Goal: Task Accomplishment & Management: Manage account settings

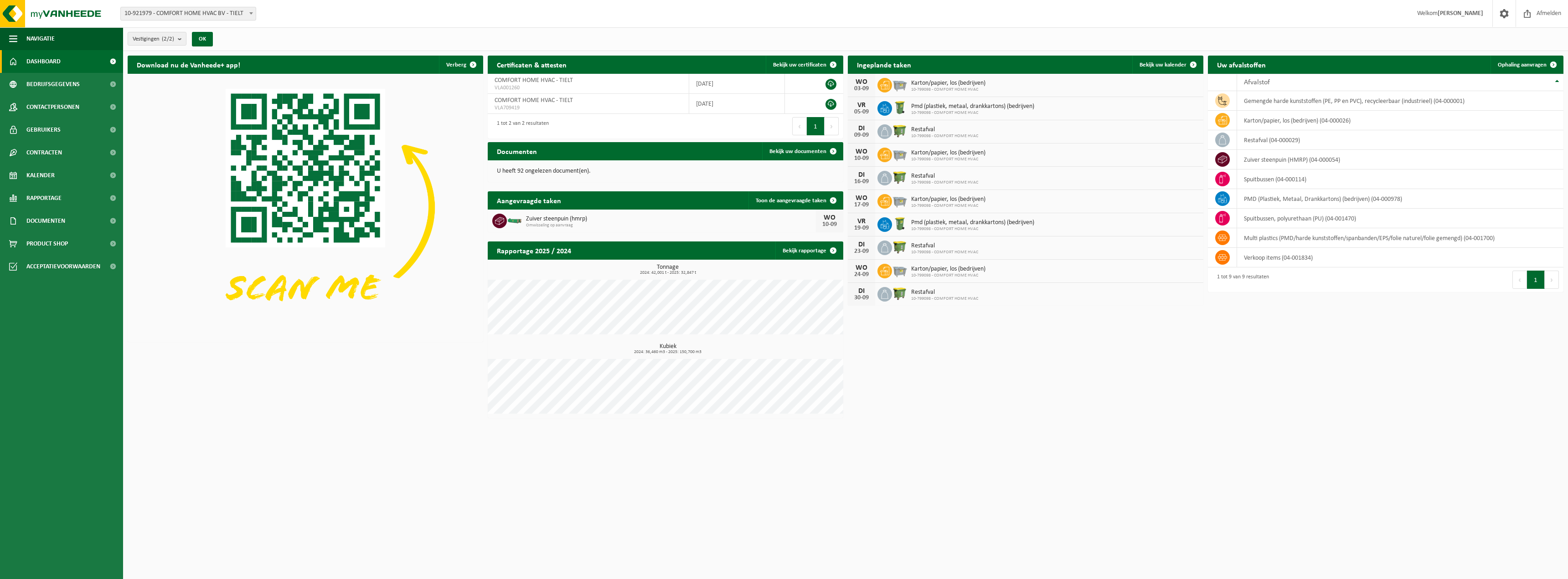
click at [1440, 380] on div "Download nu de Vanheede+ app! Verberg Certificaten & attesten Bekijk uw certifi…" at bounding box center [845, 237] width 1440 height 372
click at [1452, 10] on strong "[PERSON_NAME]" at bounding box center [1460, 13] width 46 height 7
click at [1507, 15] on span at bounding box center [1504, 13] width 13 height 27
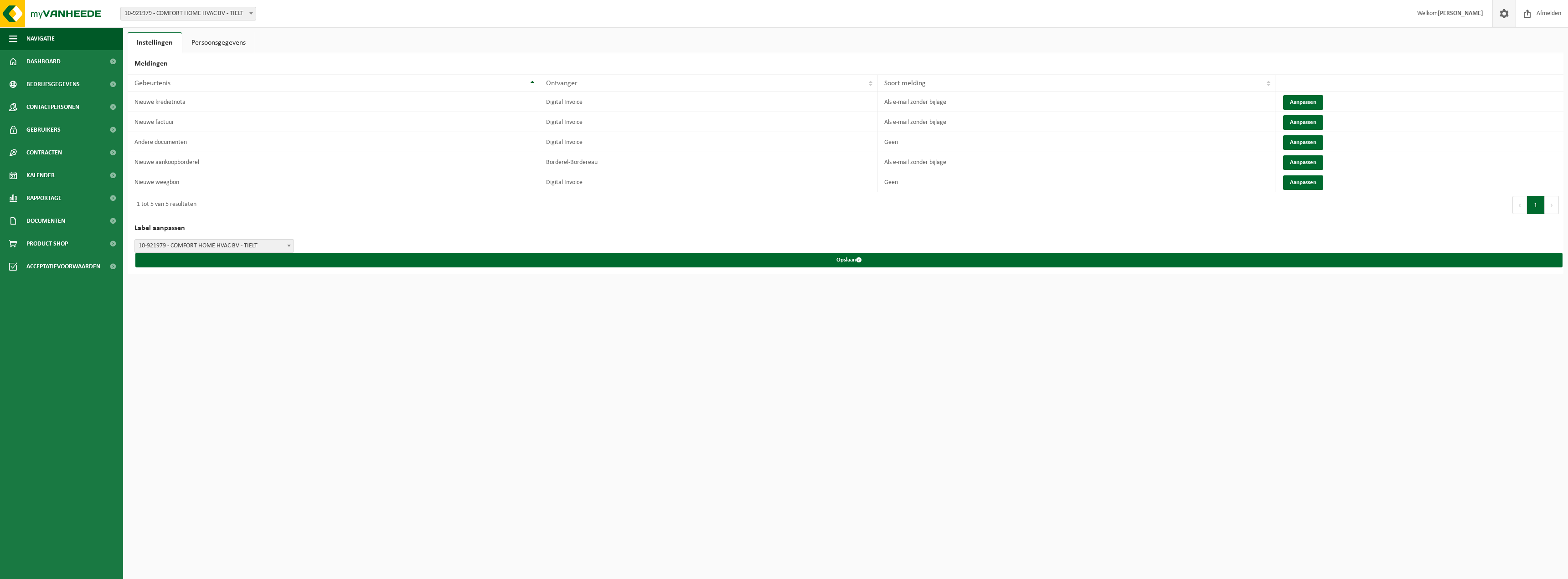
click at [227, 43] on link "Persoonsgegevens" at bounding box center [219, 43] width 72 height 21
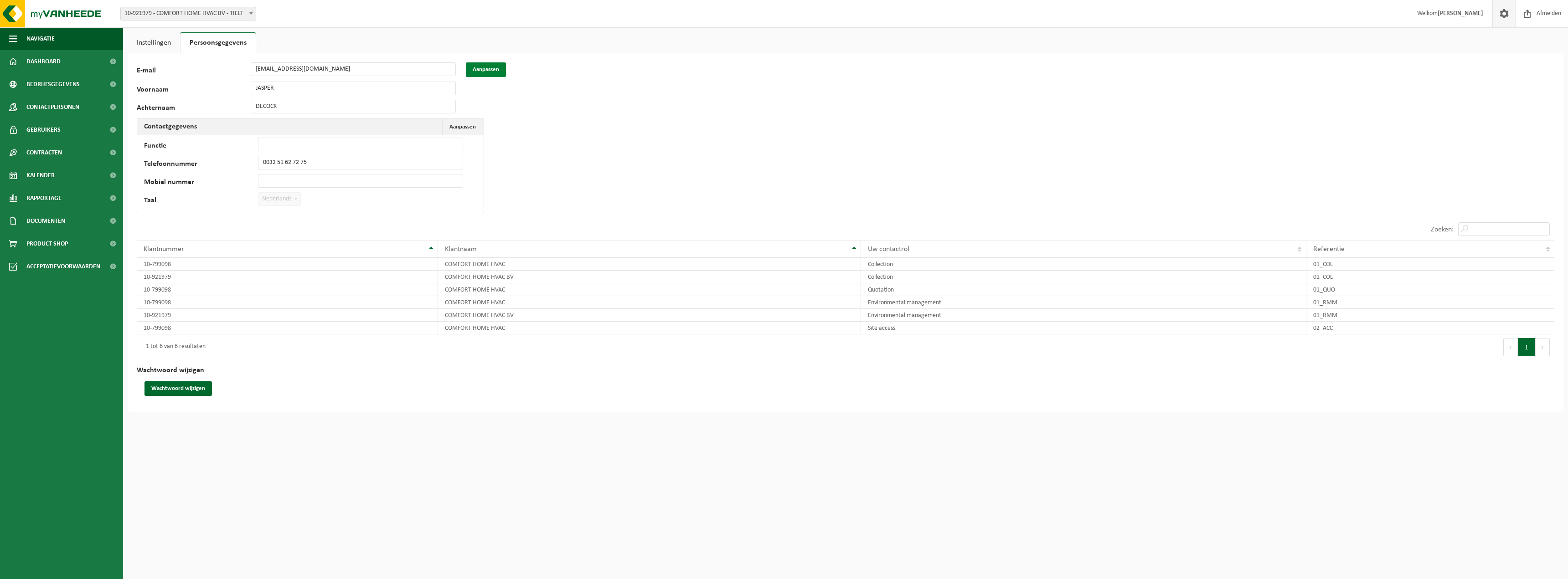
click at [483, 74] on button "Aanpassen" at bounding box center [486, 70] width 40 height 15
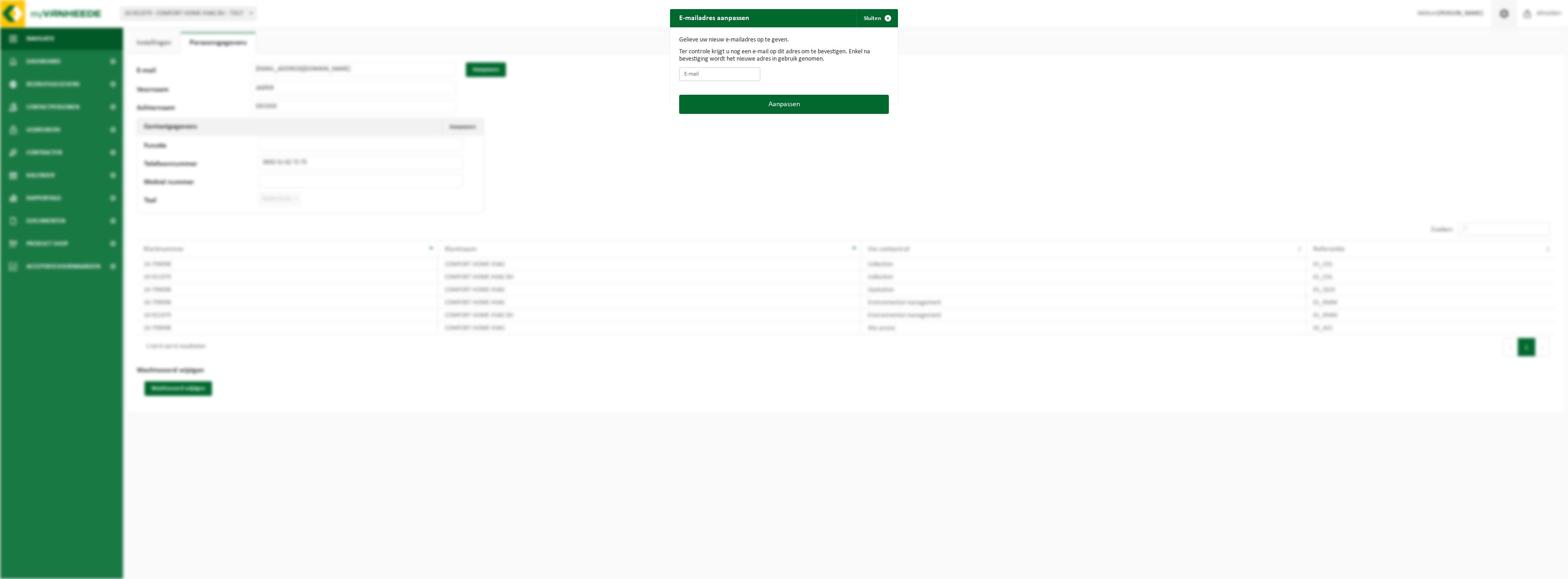
click at [706, 75] on input "E-mail" at bounding box center [719, 74] width 81 height 13
type input "aankoop@comfort-home.be"
click at [811, 106] on button "Aanpassen" at bounding box center [784, 104] width 209 height 19
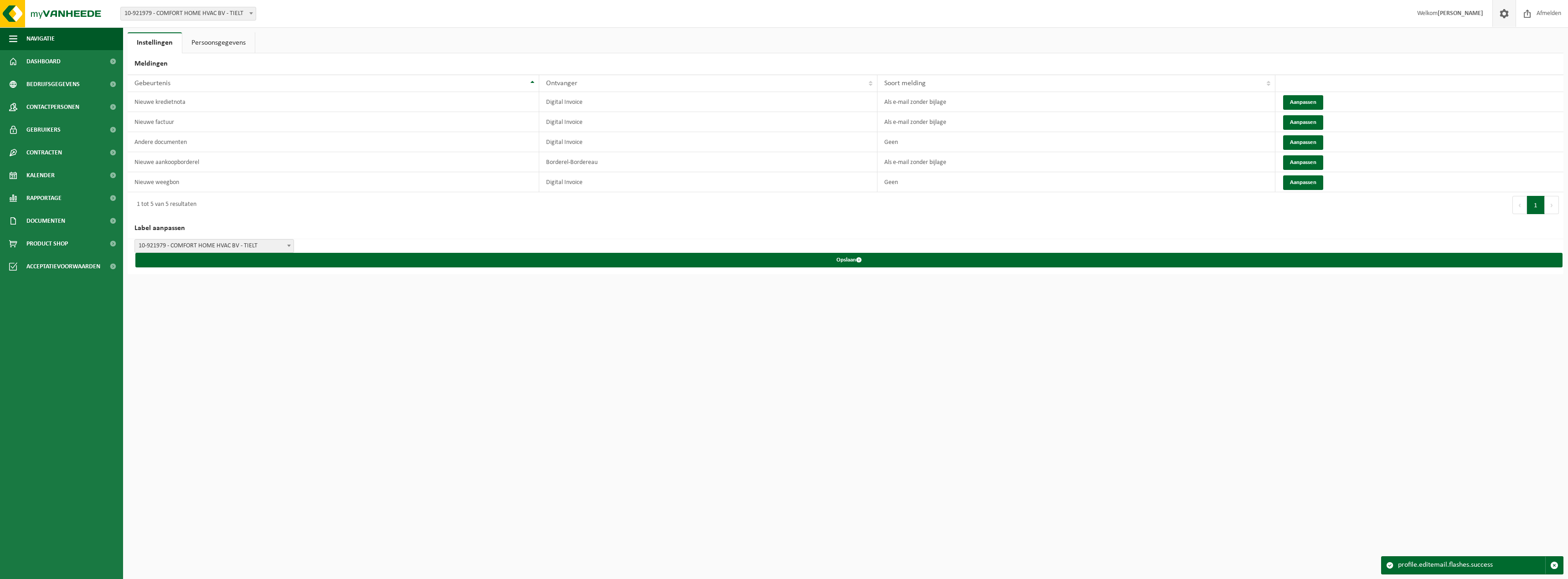
click at [1500, 16] on span at bounding box center [1504, 13] width 13 height 27
click at [218, 46] on link "Persoonsgegevens" at bounding box center [219, 43] width 72 height 21
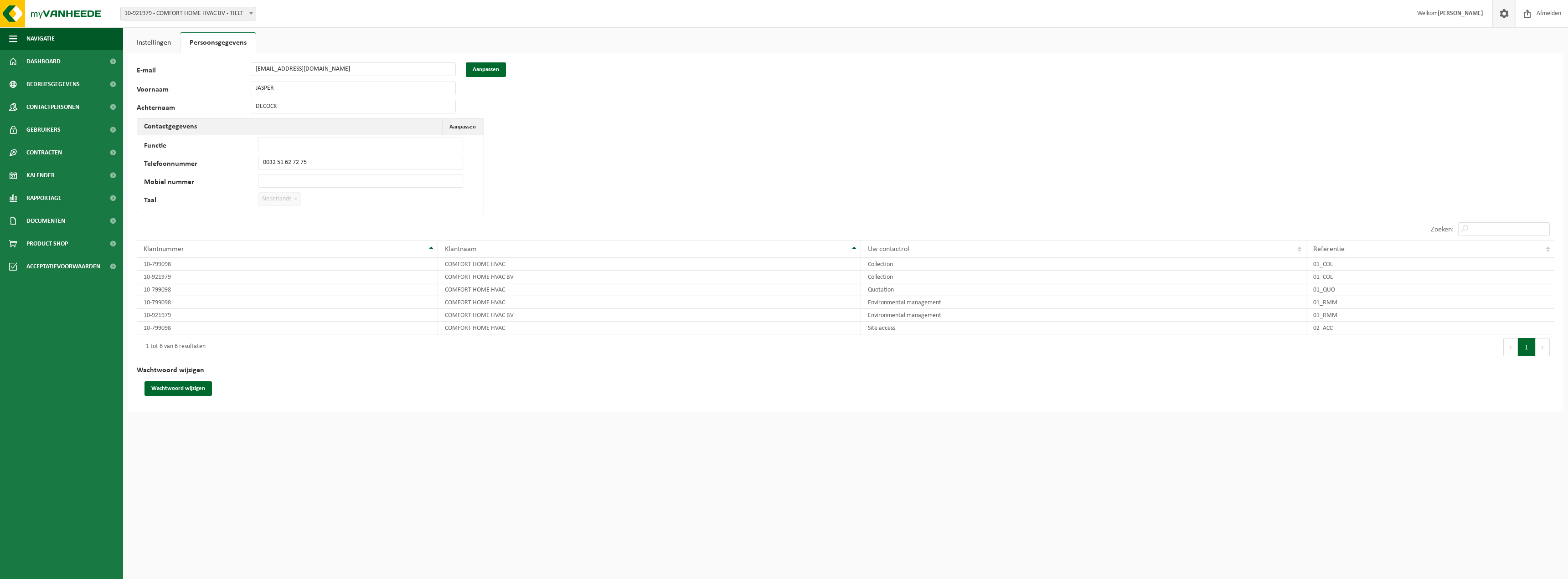
click at [1505, 14] on span at bounding box center [1504, 13] width 13 height 27
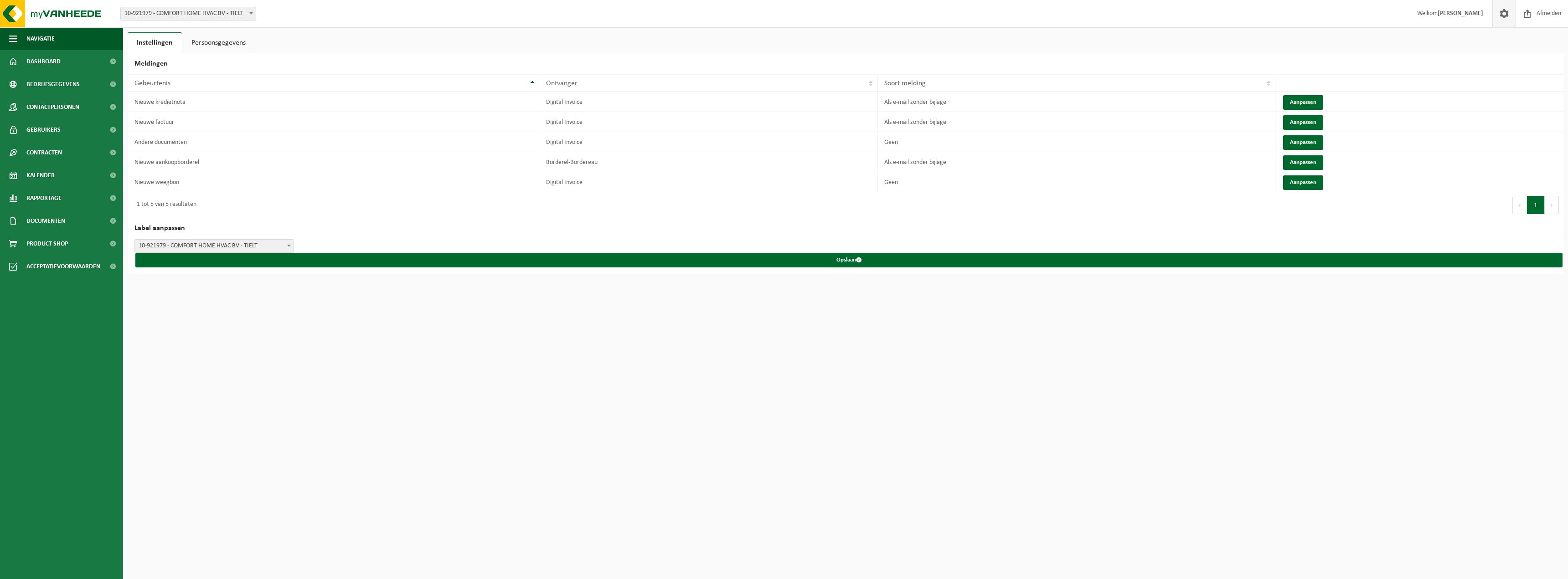
click at [215, 45] on link "Persoonsgegevens" at bounding box center [219, 43] width 72 height 21
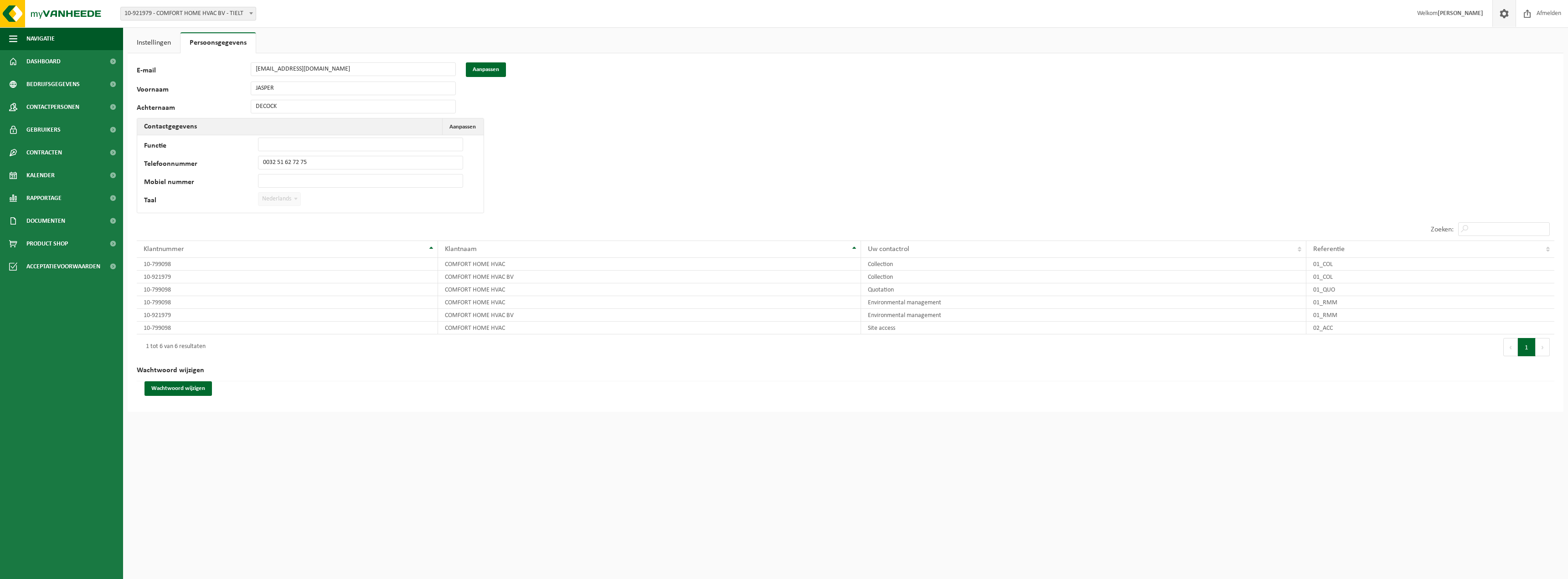
click at [250, 13] on b at bounding box center [251, 13] width 4 height 2
select select "121684"
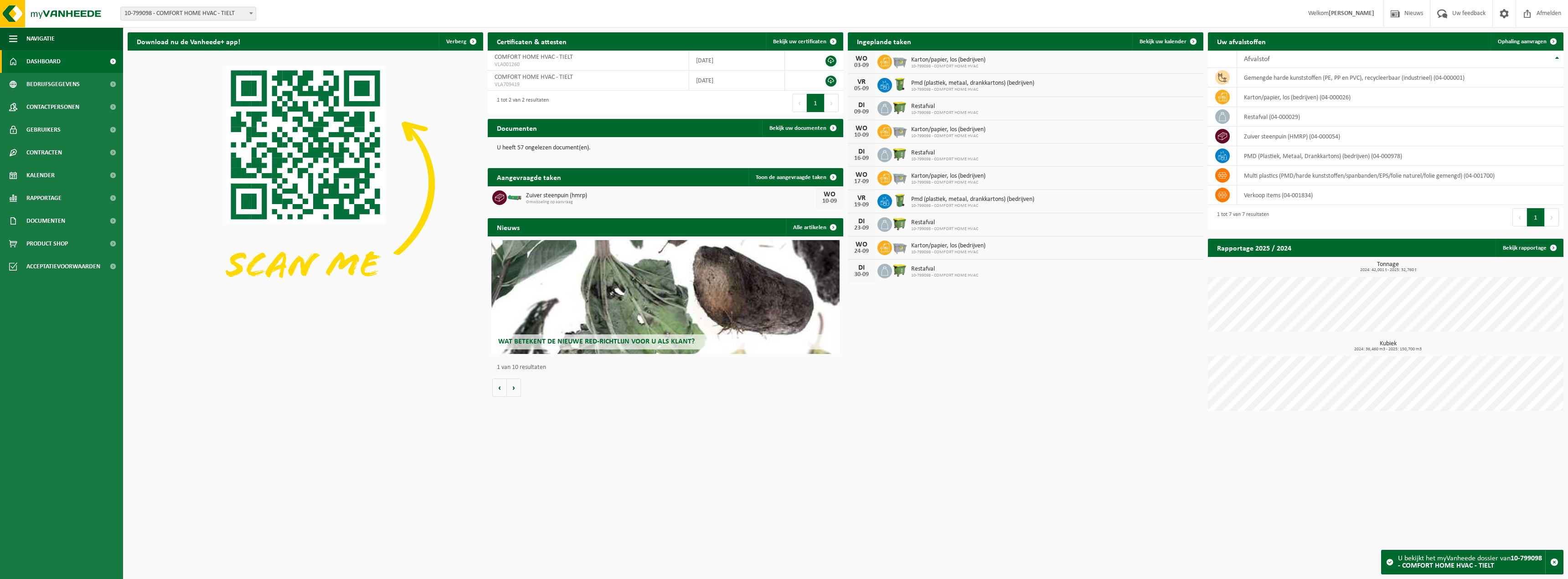
click at [1340, 11] on strong "[PERSON_NAME]" at bounding box center [1351, 13] width 46 height 7
click at [1502, 13] on span at bounding box center [1504, 13] width 13 height 27
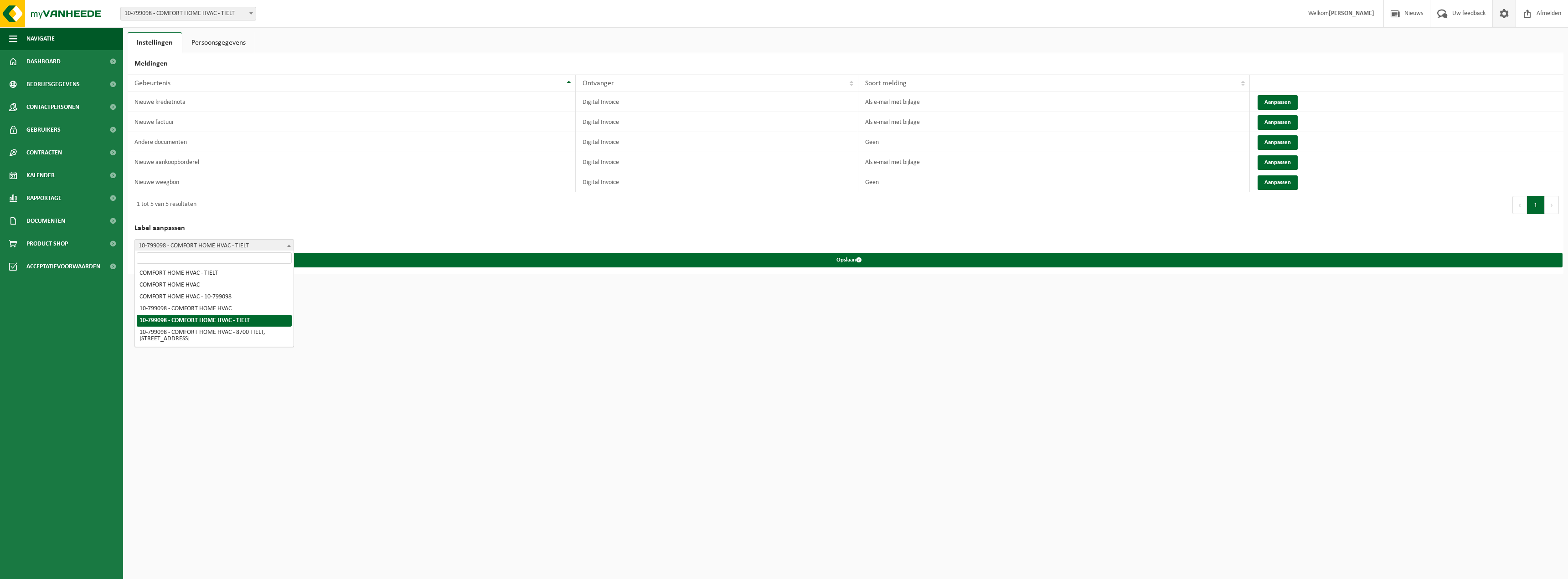
click at [289, 244] on b at bounding box center [289, 246] width 4 height 2
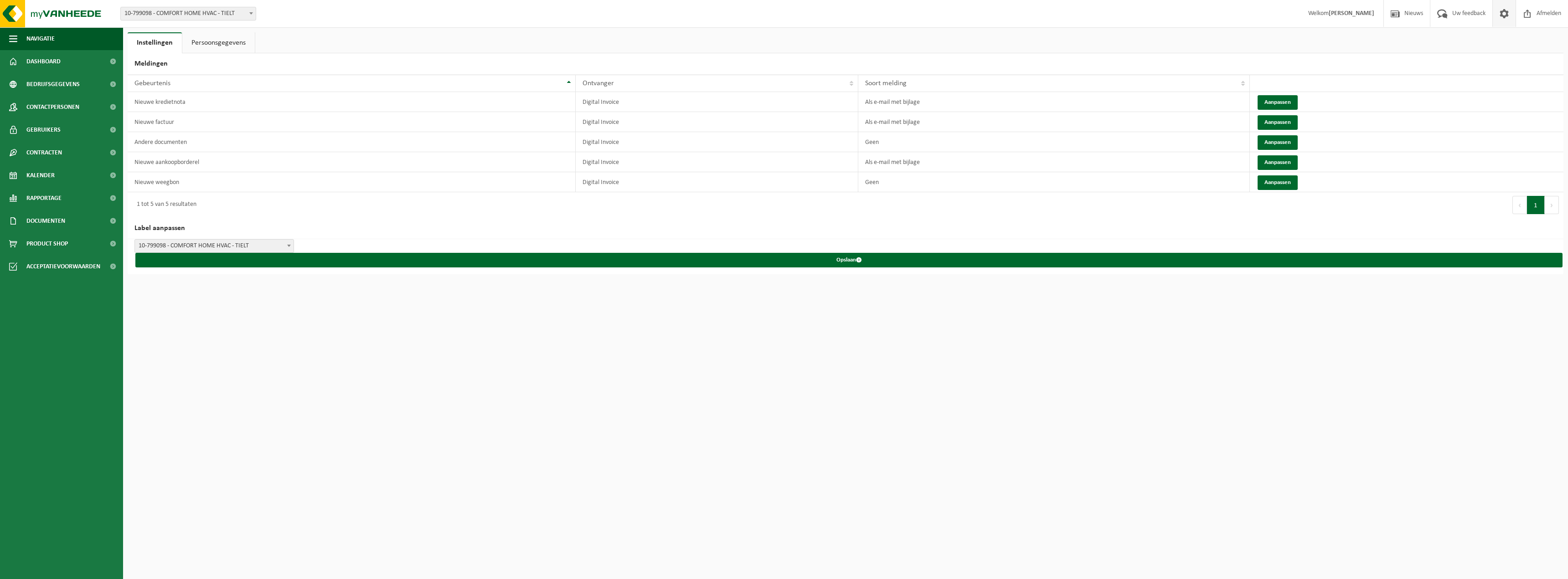
click at [285, 286] on html "Vestiging: 10-921979 - COMFORT HOME HVAC BV - TIELT 10-799098 - COMFORT HOME HV…" at bounding box center [784, 290] width 1568 height 579
click at [1270, 102] on button "Aanpassen" at bounding box center [1278, 103] width 40 height 15
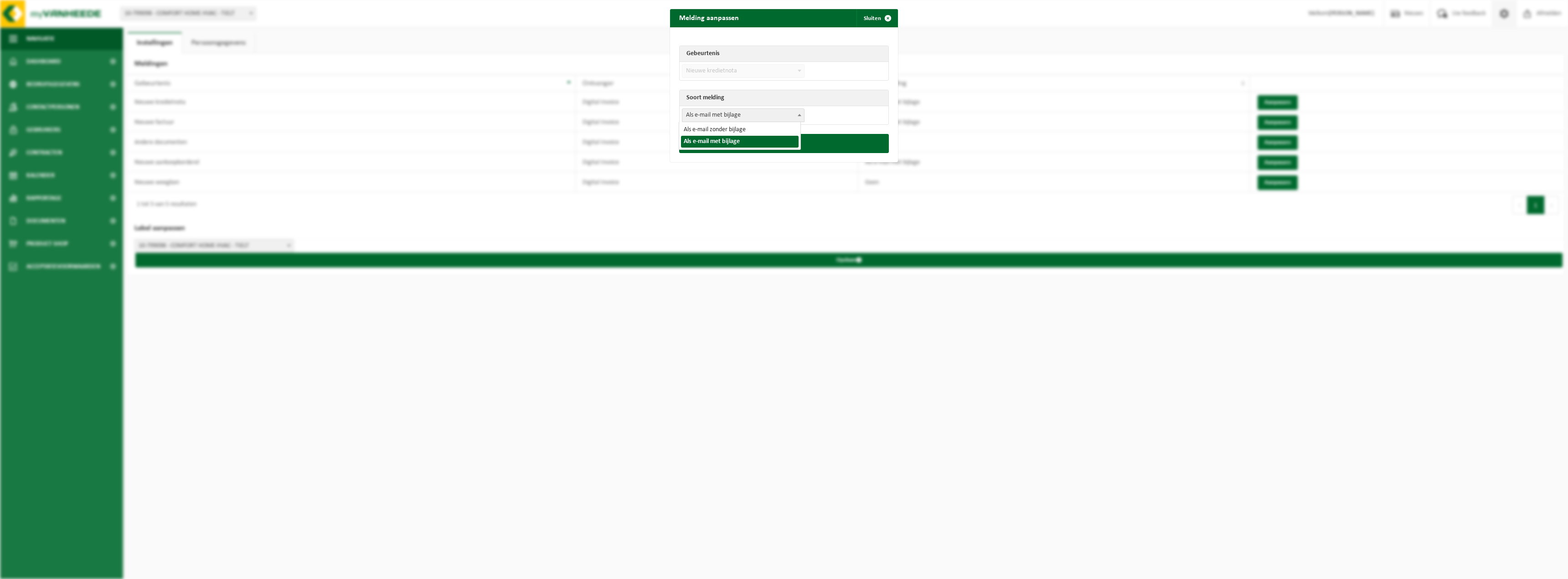
click at [737, 110] on span "Als e-mail met bijlage" at bounding box center [743, 115] width 122 height 13
click at [887, 21] on span "submit" at bounding box center [888, 18] width 18 height 18
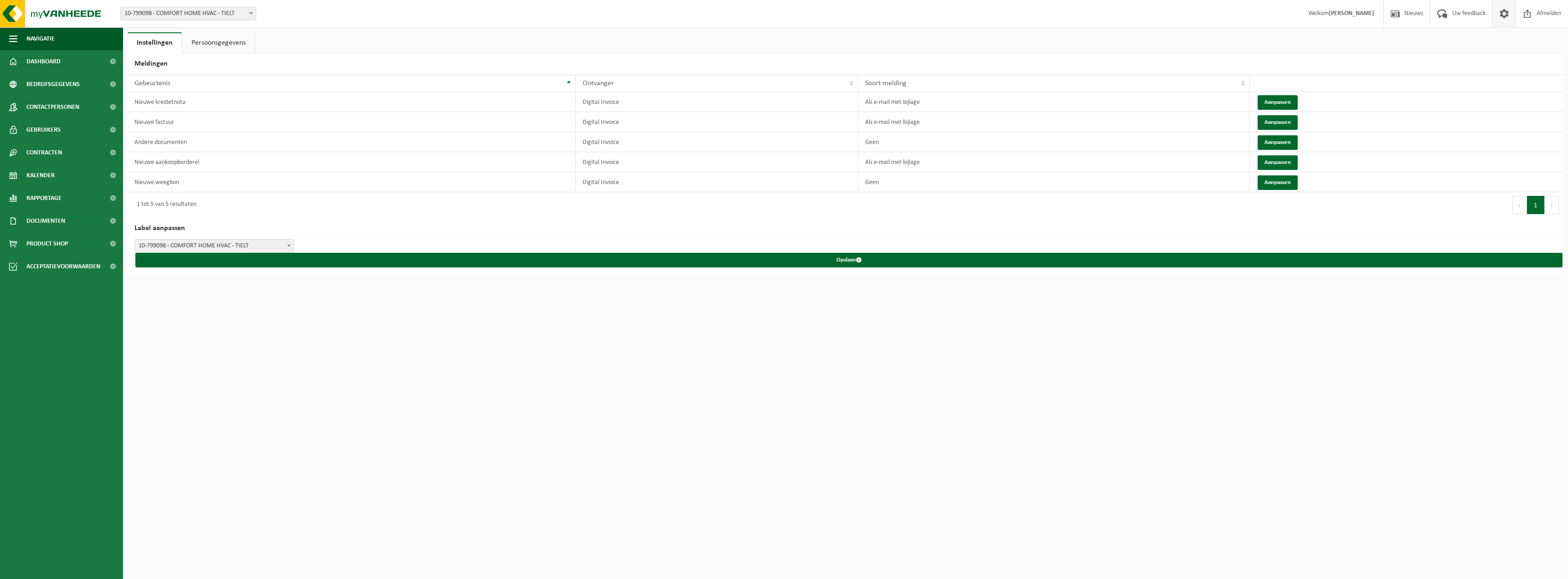
click at [236, 35] on link "Persoonsgegevens" at bounding box center [219, 43] width 72 height 21
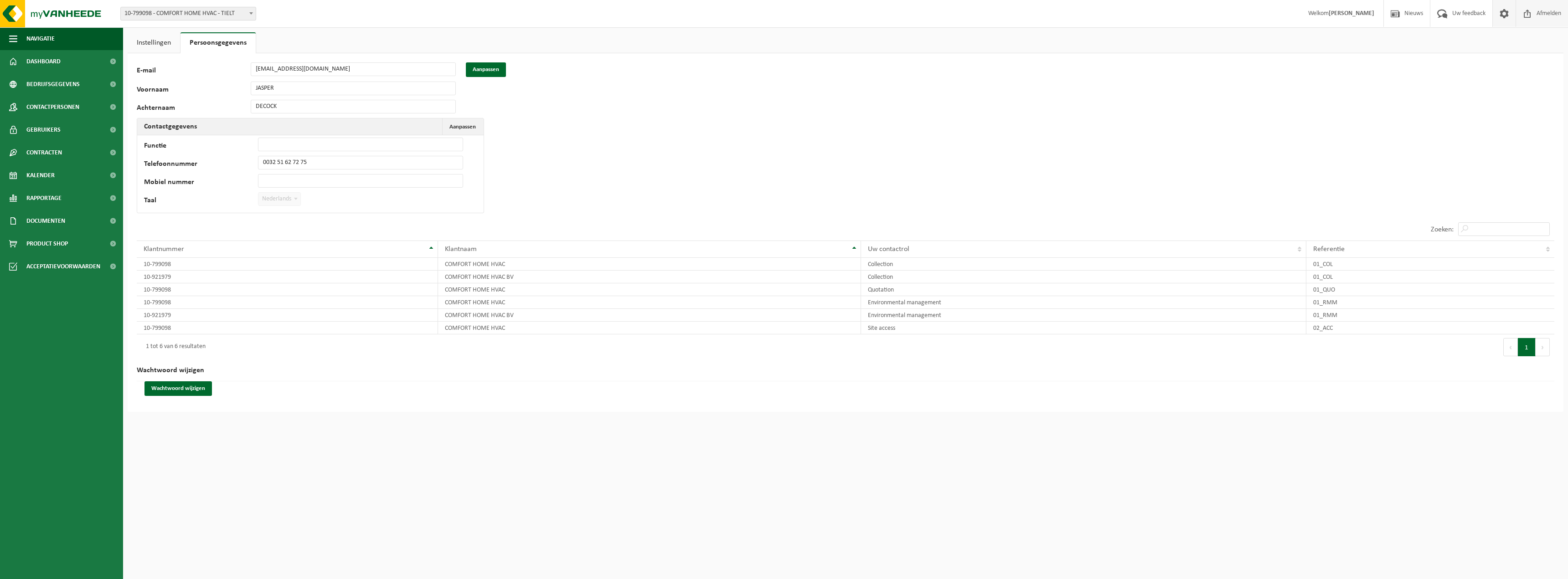
click at [1535, 16] on span "Afmelden" at bounding box center [1549, 13] width 29 height 27
